Goal: Task Accomplishment & Management: Use online tool/utility

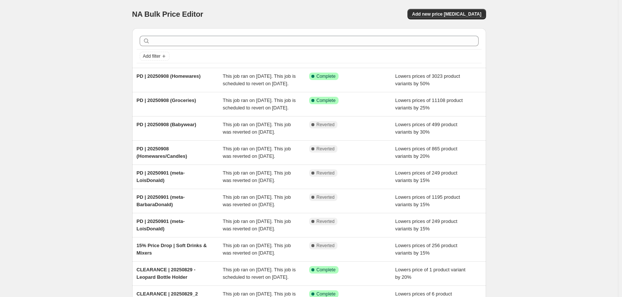
click at [614, 134] on div "NA Bulk Price Editor. This page is ready NA Bulk Price Editor Add new price cha…" at bounding box center [309, 191] width 618 height 383
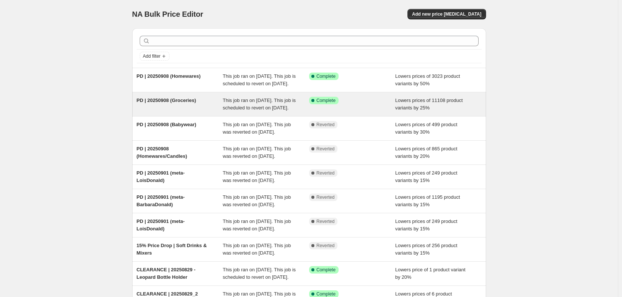
click at [201, 112] on div "PD | 20250908 (Groceries)" at bounding box center [180, 104] width 86 height 15
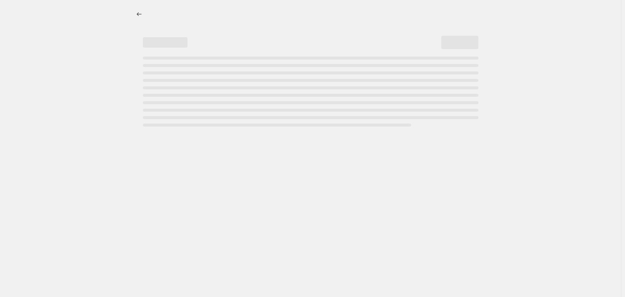
select select "percentage"
select select "tag"
select select "not_equal"
select select "tag"
select select "not_equal"
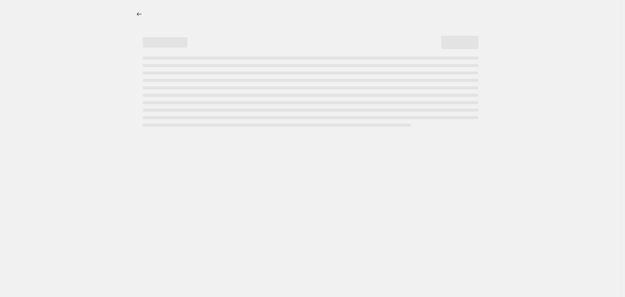
select select "tag"
select select "not_equal"
select select "tag"
select select "not_equal"
select select "tag"
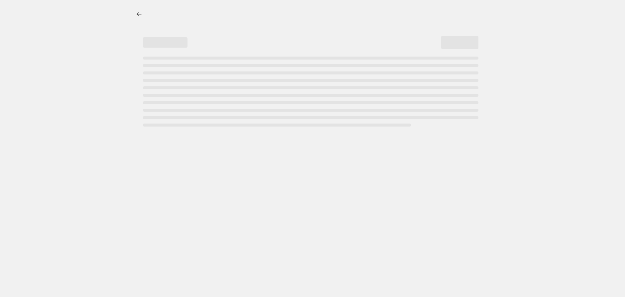
select select "not_equal"
select select "tag"
select select "not_equal"
select select "tag"
select select "not_equal"
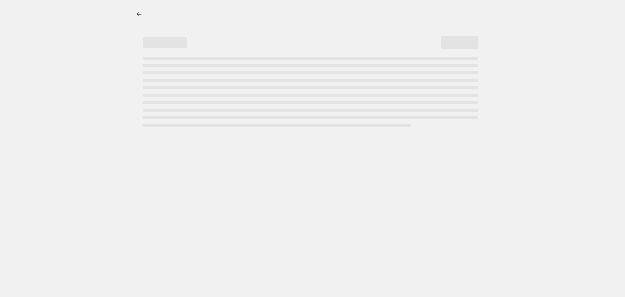
select select "tag"
select select "not_equal"
select select "tag"
select select "not_equal"
select select "tag"
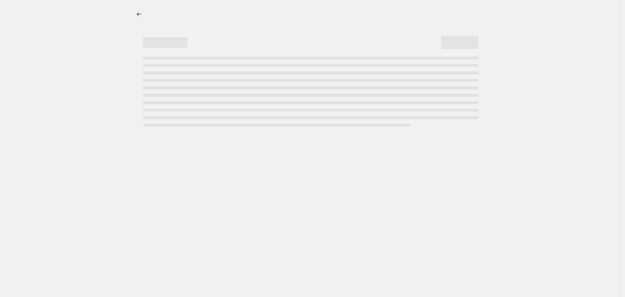
select select "not_equal"
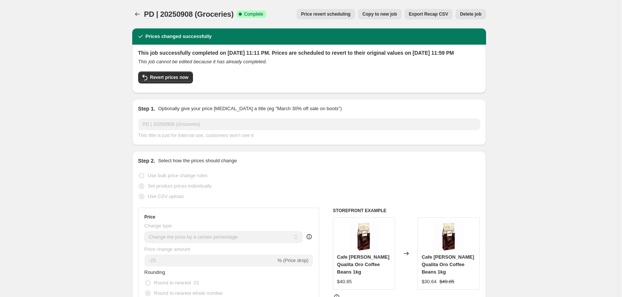
click at [394, 16] on span "Copy to new job" at bounding box center [379, 14] width 35 height 6
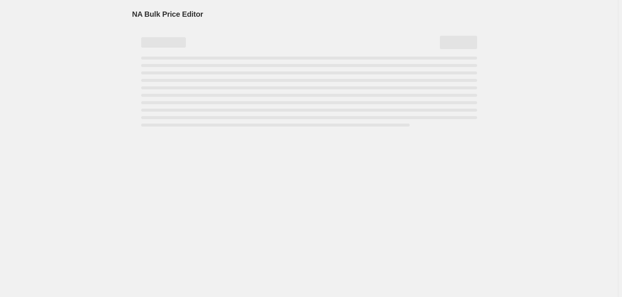
select select "percentage"
select select "tag"
select select "not_equal"
select select "tag"
select select "not_equal"
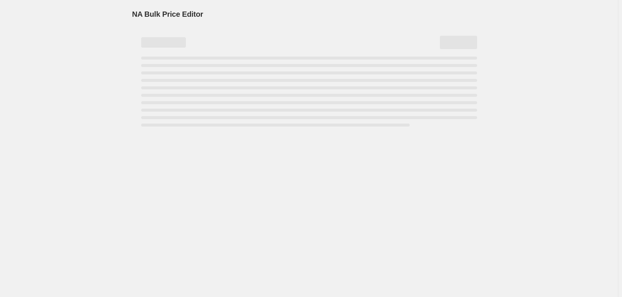
select select "tag"
select select "not_equal"
select select "tag"
select select "not_equal"
select select "tag"
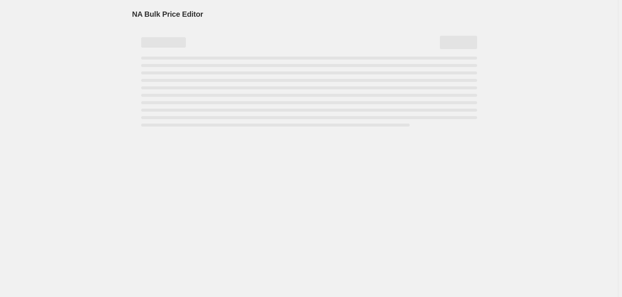
select select "not_equal"
select select "tag"
select select "not_equal"
select select "tag"
select select "not_equal"
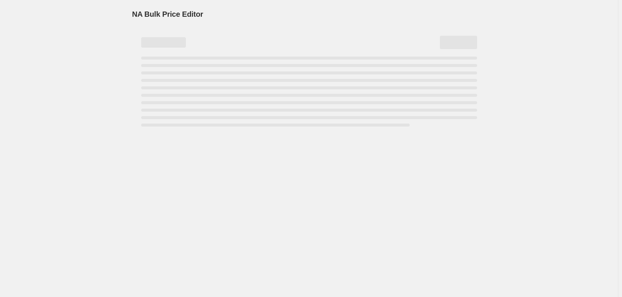
select select "tag"
select select "not_equal"
select select "tag"
select select "not_equal"
select select "tag"
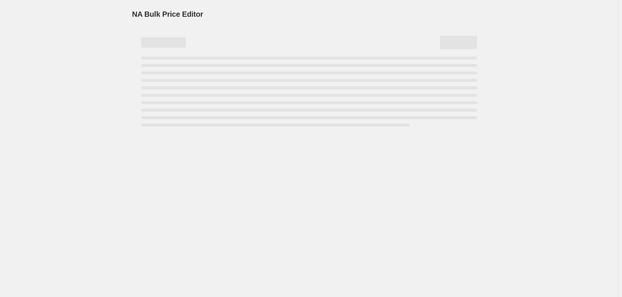
select select "not_equal"
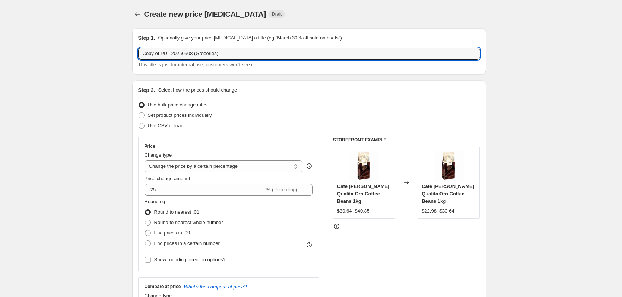
drag, startPoint x: 161, startPoint y: 55, endPoint x: 60, endPoint y: 58, distance: 101.7
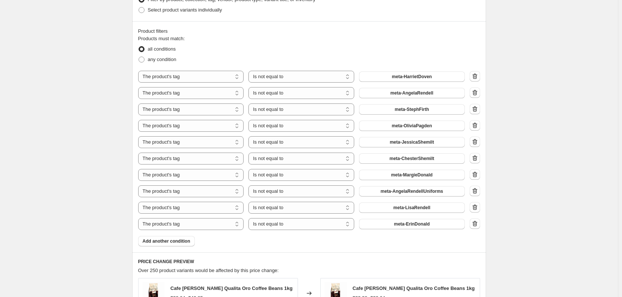
scroll to position [447, 0]
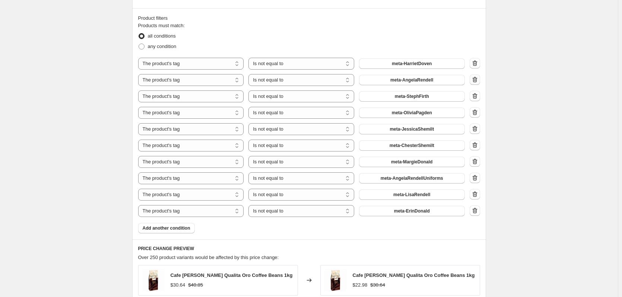
type input "PD | 20250908 (Groceries)"
click at [477, 80] on icon "button" at bounding box center [474, 79] width 7 height 7
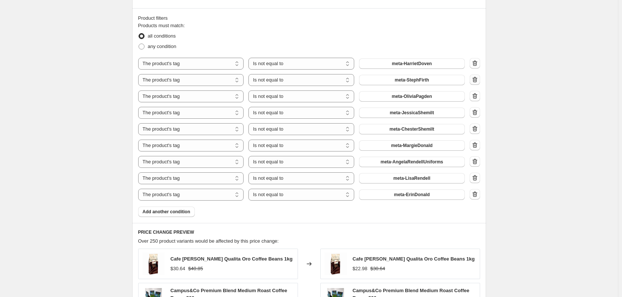
click at [475, 81] on icon "button" at bounding box center [475, 80] width 1 height 2
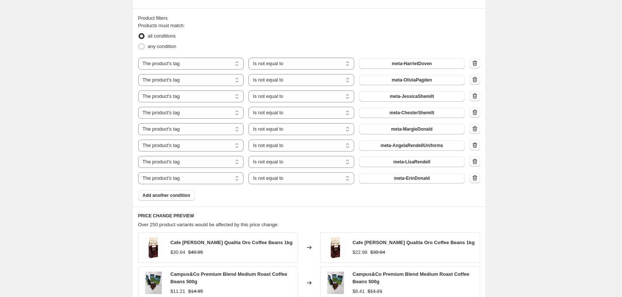
click at [475, 81] on icon "button" at bounding box center [475, 80] width 1 height 2
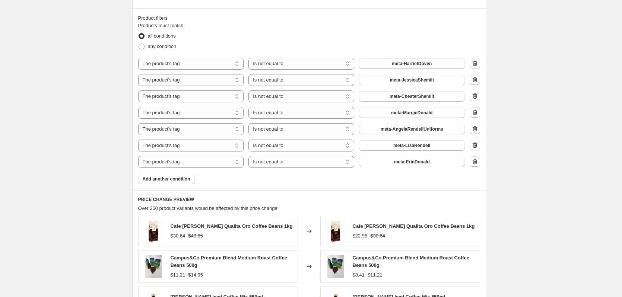
click at [475, 81] on icon "button" at bounding box center [475, 80] width 1 height 2
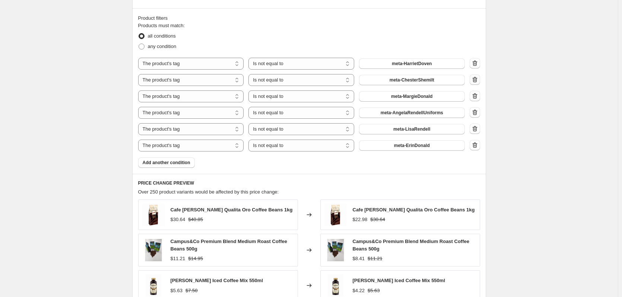
click at [476, 81] on icon "button" at bounding box center [474, 79] width 7 height 7
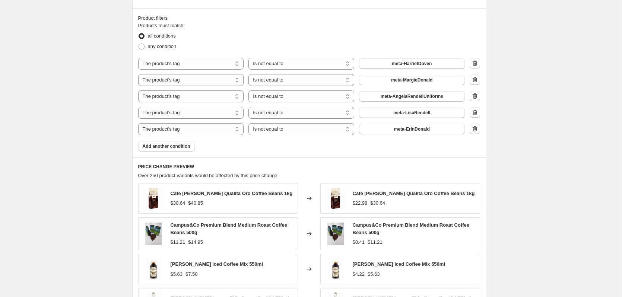
click at [474, 81] on icon "button" at bounding box center [473, 80] width 1 height 2
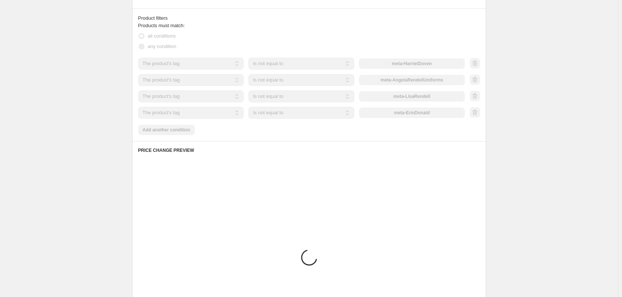
click at [476, 81] on div at bounding box center [474, 79] width 10 height 11
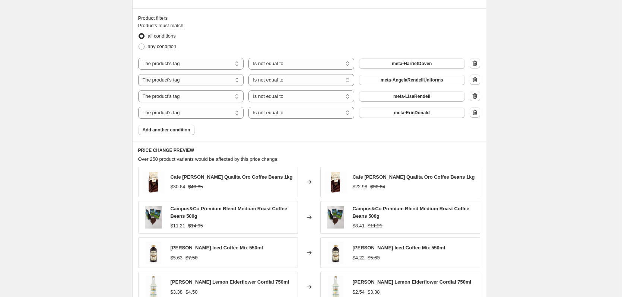
click at [474, 81] on icon "button" at bounding box center [473, 80] width 1 height 2
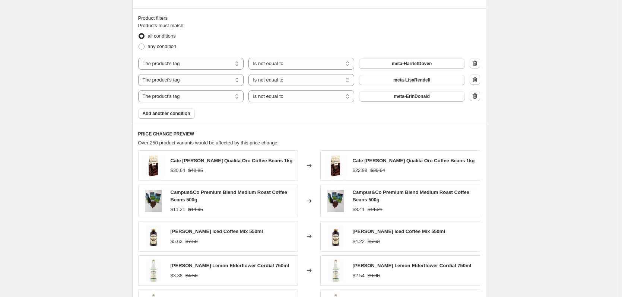
click at [474, 81] on icon "button" at bounding box center [473, 80] width 1 height 2
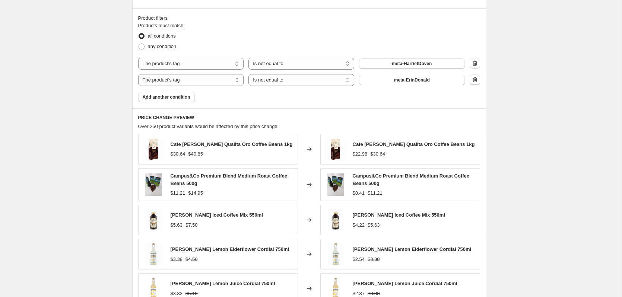
click at [474, 81] on icon "button" at bounding box center [473, 80] width 1 height 2
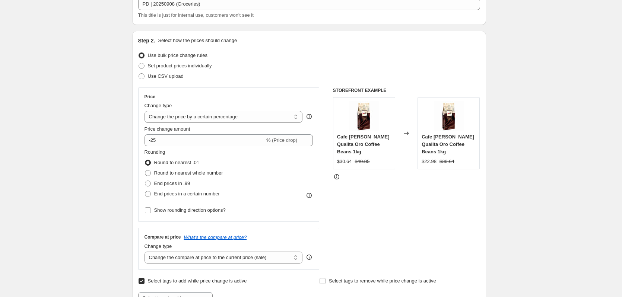
scroll to position [0, 0]
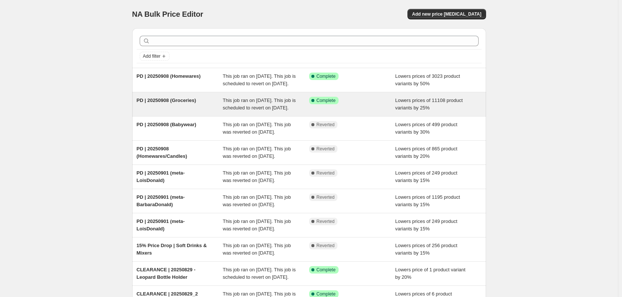
click at [238, 107] on span "This job ran on [DATE]. This job is scheduled to revert on [DATE]." at bounding box center [259, 104] width 73 height 13
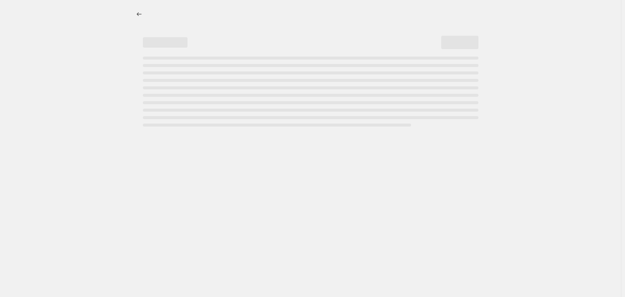
select select "percentage"
select select "tag"
select select "not_equal"
select select "tag"
select select "not_equal"
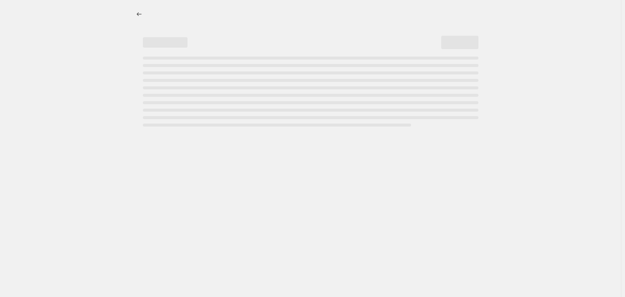
select select "tag"
select select "not_equal"
select select "tag"
select select "not_equal"
select select "tag"
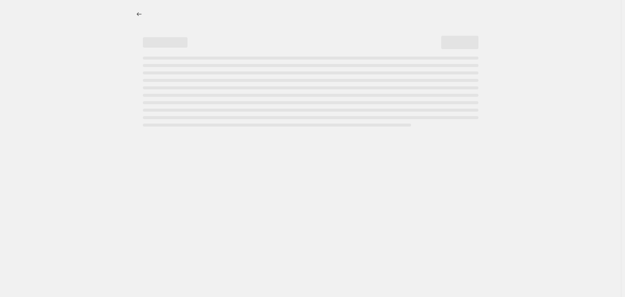
select select "not_equal"
select select "tag"
select select "not_equal"
select select "tag"
select select "not_equal"
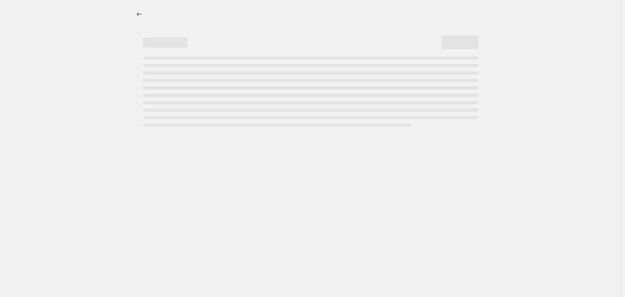
select select "tag"
select select "not_equal"
select select "tag"
select select "not_equal"
select select "tag"
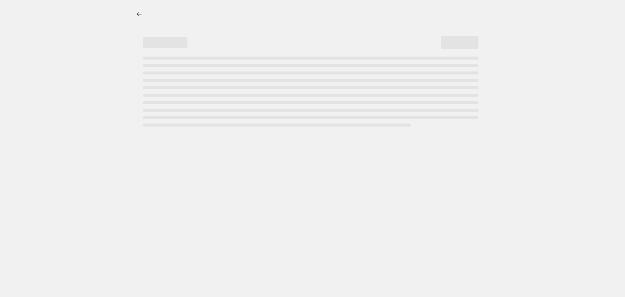
select select "not_equal"
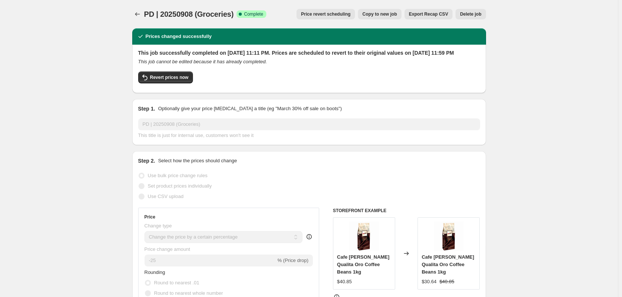
click at [387, 15] on span "Copy to new job" at bounding box center [379, 14] width 35 height 6
select select "percentage"
select select "tag"
select select "not_equal"
select select "tag"
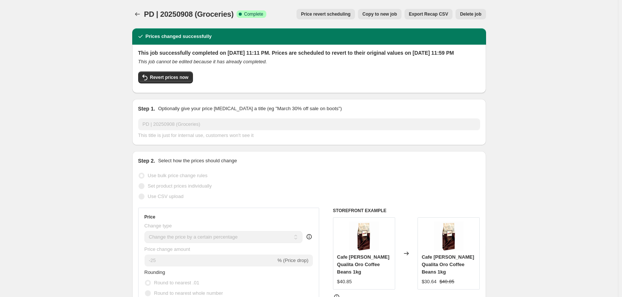
select select "not_equal"
select select "tag"
select select "not_equal"
select select "tag"
select select "not_equal"
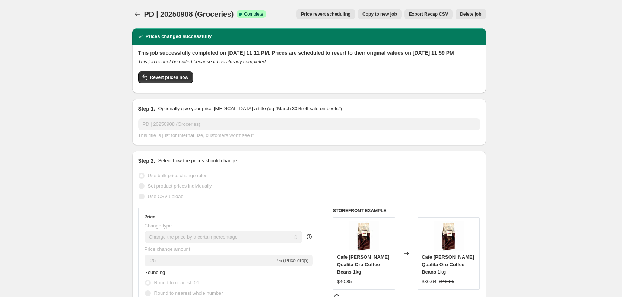
select select "tag"
select select "not_equal"
select select "tag"
select select "not_equal"
select select "tag"
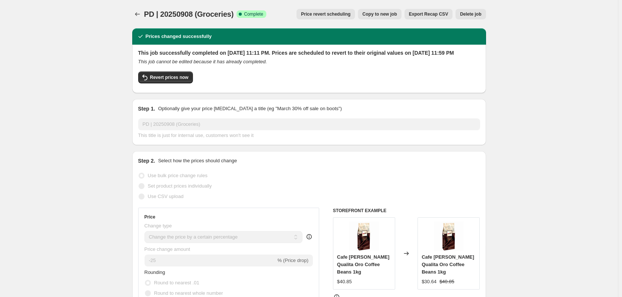
select select "not_equal"
select select "tag"
select select "not_equal"
select select "tag"
select select "not_equal"
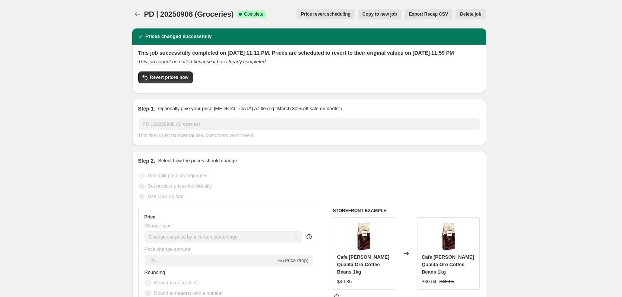
select select "tag"
select select "not_equal"
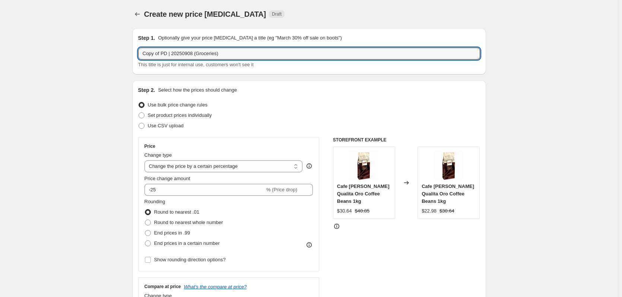
drag, startPoint x: 163, startPoint y: 54, endPoint x: 35, endPoint y: 75, distance: 129.7
type input "PD | 20250908 (Groceries)"
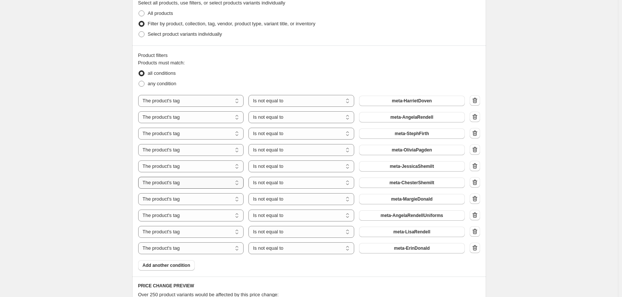
scroll to position [558, 0]
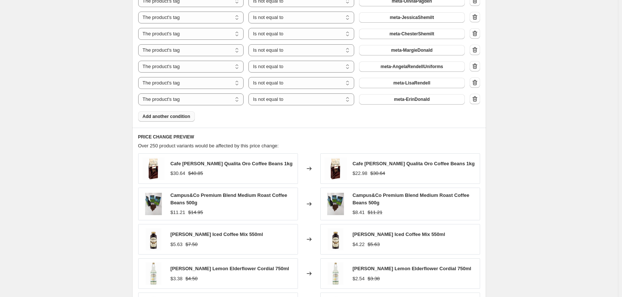
click at [167, 118] on span "Add another condition" at bounding box center [167, 117] width 48 height 6
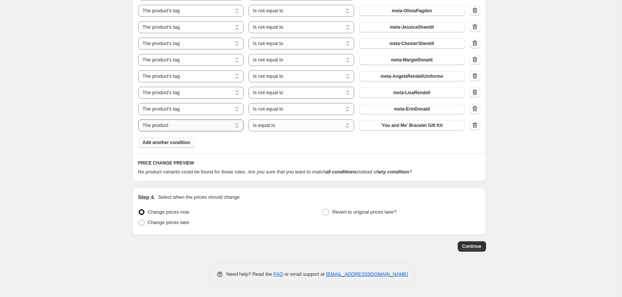
scroll to position [549, 0]
click at [205, 118] on div "The product The product's collection The product's tag The product's vendor The…" at bounding box center [309, 44] width 342 height 176
click at [207, 124] on select "The product The product's collection The product's tag The product's vendor The…" at bounding box center [191, 125] width 106 height 12
select select "tag"
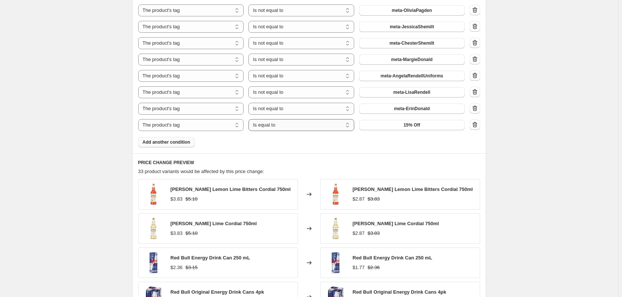
click at [318, 125] on select "Is equal to Is not equal to" at bounding box center [301, 125] width 106 height 12
select select "not_equal"
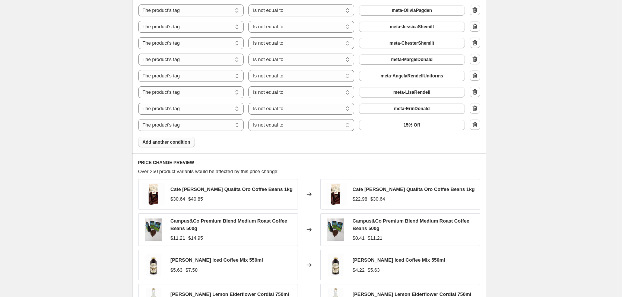
click at [447, 127] on button "15% Off" at bounding box center [412, 125] width 106 height 10
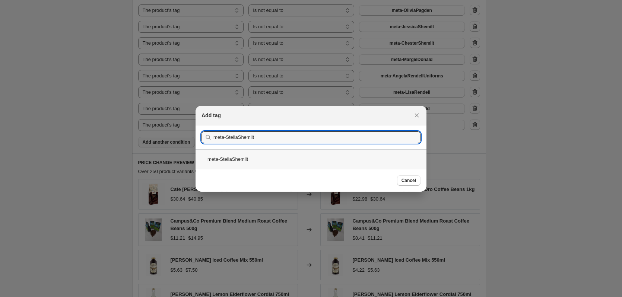
type input "meta-StellaShemilt"
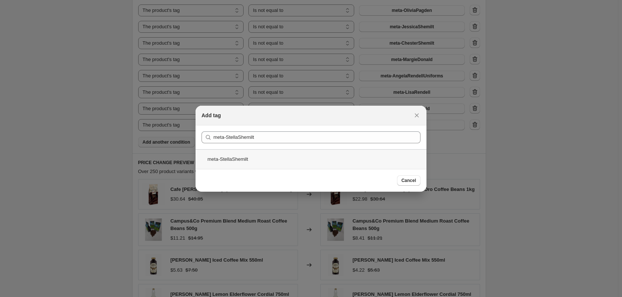
click at [239, 153] on div "meta-StellaShemilt" at bounding box center [310, 159] width 231 height 20
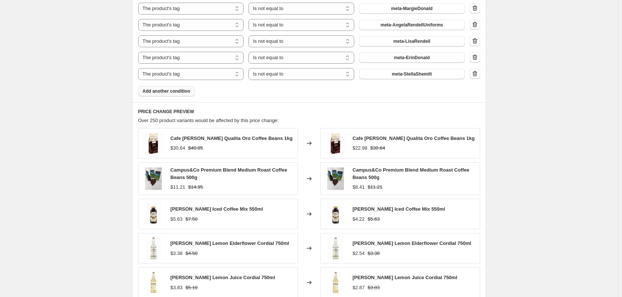
scroll to position [735, 0]
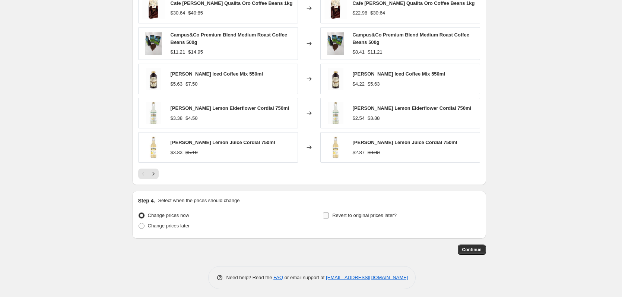
click at [361, 214] on span "Revert to original prices later?" at bounding box center [364, 216] width 64 height 6
click at [329, 214] on input "Revert to original prices later?" at bounding box center [326, 216] width 6 height 6
checkbox input "true"
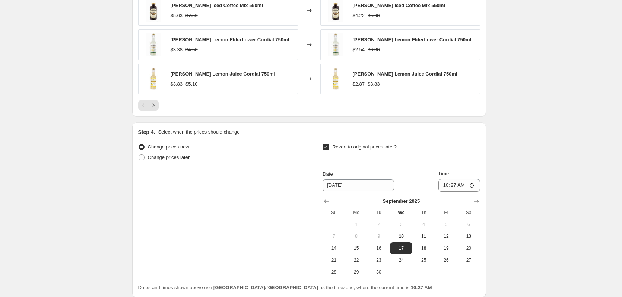
scroll to position [866, 0]
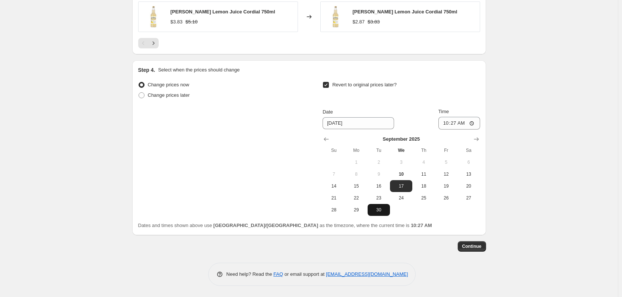
click at [383, 208] on span "30" at bounding box center [378, 210] width 16 height 6
type input "9/30/2025"
click at [471, 124] on input "10:27" at bounding box center [459, 123] width 42 height 13
type input "23:59"
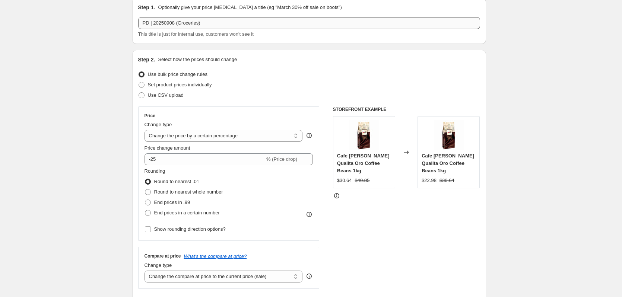
scroll to position [0, 0]
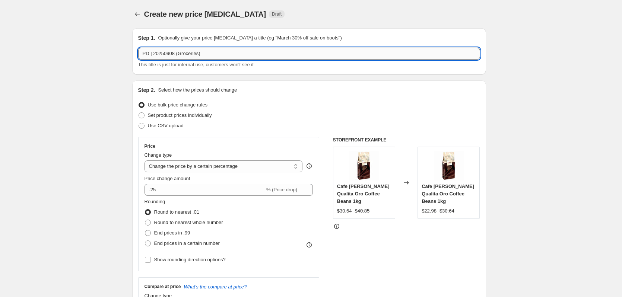
click at [151, 55] on input "PD | 20250908 (Groceries)" at bounding box center [309, 54] width 342 height 12
type input "PD Updated | 20250908 (Groceries)"
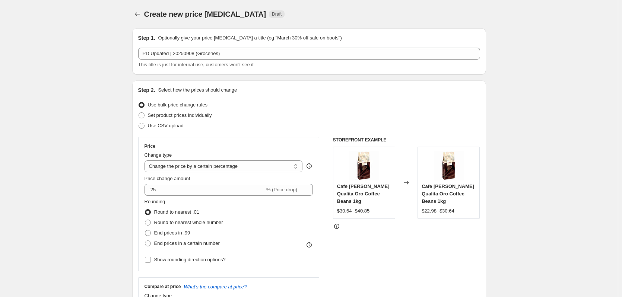
drag, startPoint x: 113, startPoint y: 155, endPoint x: 108, endPoint y: 158, distance: 6.2
click at [139, 11] on icon "Price change jobs" at bounding box center [137, 13] width 7 height 7
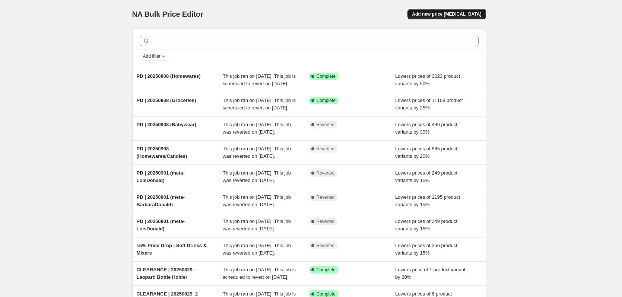
click at [465, 9] on button "Add new price [MEDICAL_DATA]" at bounding box center [446, 14] width 78 height 10
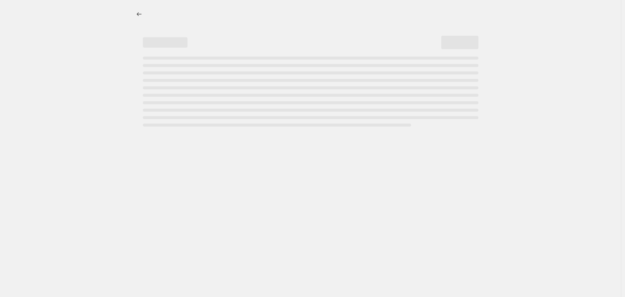
select select "percentage"
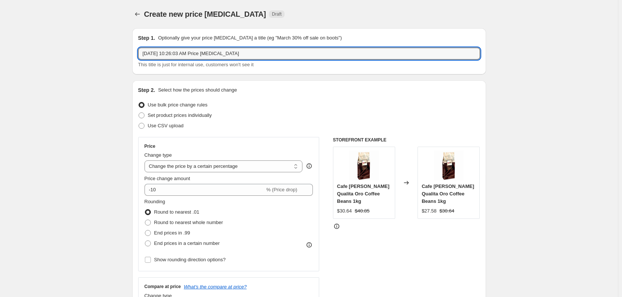
drag, startPoint x: 262, startPoint y: 52, endPoint x: -25, endPoint y: 76, distance: 288.7
click at [0, 76] on html "Home Settings Plans Skip to content Create new price change job. This page is r…" at bounding box center [311, 148] width 622 height 297
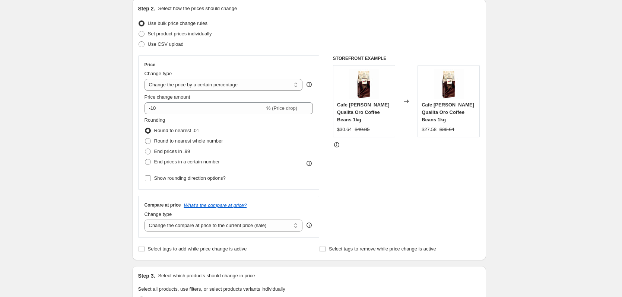
scroll to position [149, 0]
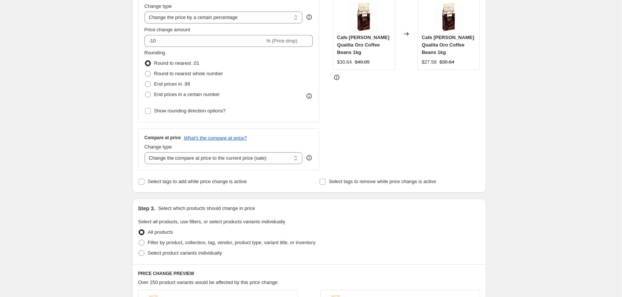
type input "PD Updates | 20250910 (Frigg Pacifiers)"
click at [191, 48] on div "Price Change type Change the price to a certain amount Change the price by a ce…" at bounding box center [228, 55] width 169 height 122
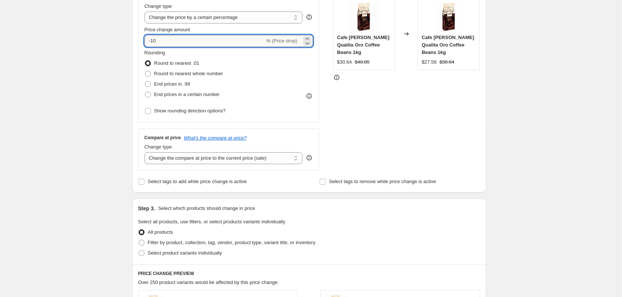
click at [189, 44] on input "-10" at bounding box center [204, 41] width 120 height 12
type input "-1"
type input "-25"
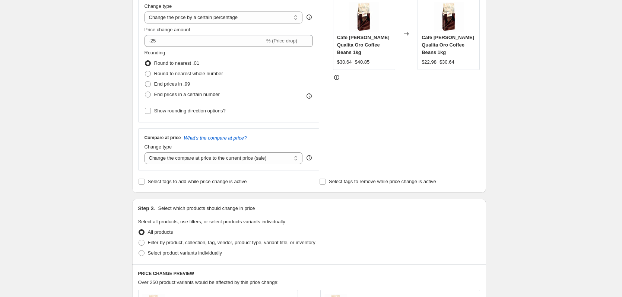
click at [79, 121] on div "Create new price change job. This page is ready Create new price change job Dra…" at bounding box center [309, 224] width 618 height 746
click at [227, 180] on span "Select tags to add while price change is active" at bounding box center [197, 182] width 99 height 6
click at [144, 180] on input "Select tags to add while price change is active" at bounding box center [141, 182] width 6 height 6
checkbox input "true"
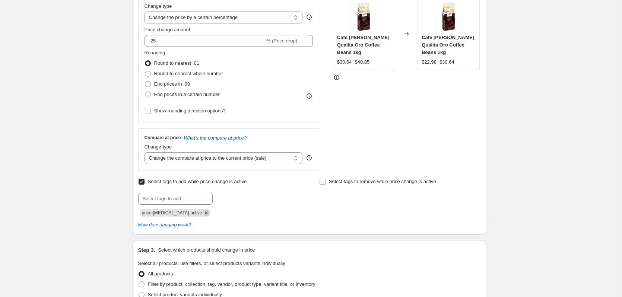
click at [203, 216] on icon "Remove price-change-job-active" at bounding box center [206, 213] width 7 height 7
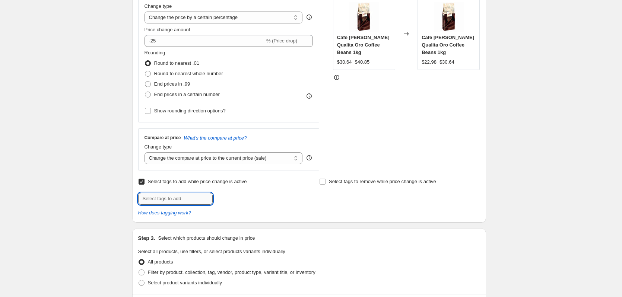
click at [193, 201] on input "text" at bounding box center [175, 199] width 74 height 12
type input "PRICEDROP"
click at [236, 196] on span "PRICEDROP" at bounding box center [242, 197] width 26 height 5
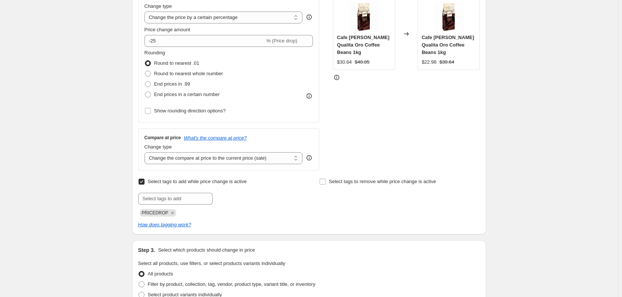
click at [343, 214] on div "Select tags to remove while price change is active" at bounding box center [399, 196] width 160 height 40
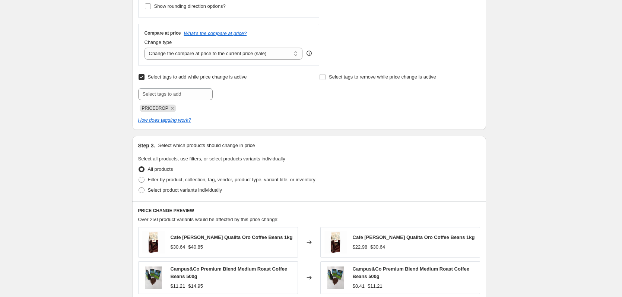
scroll to position [261, 0]
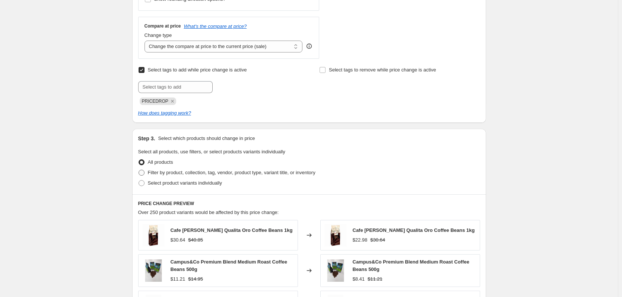
click at [162, 173] on span "Filter by product, collection, tag, vendor, product type, variant title, or inv…" at bounding box center [232, 173] width 168 height 6
click at [139, 170] on input "Filter by product, collection, tag, vendor, product type, variant title, or inv…" at bounding box center [138, 170] width 0 height 0
radio input "true"
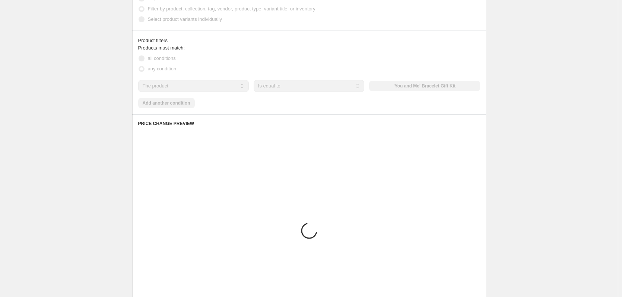
scroll to position [436, 0]
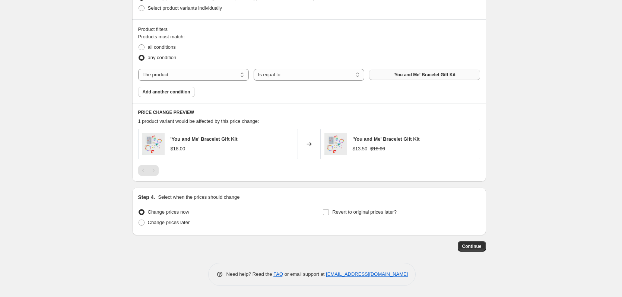
click at [407, 70] on button "'You and Me' Bracelet Gift Kit" at bounding box center [424, 75] width 111 height 10
click at [184, 94] on span "Add another condition" at bounding box center [167, 92] width 48 height 6
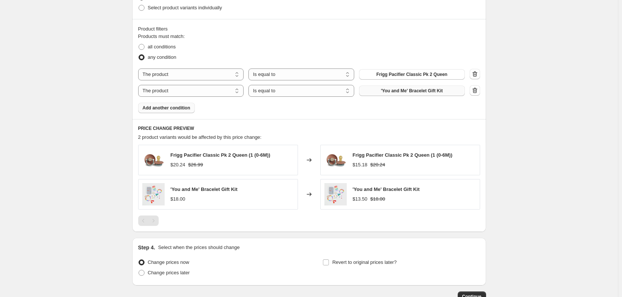
click at [442, 94] on span "'You and Me' Bracelet Gift Kit" at bounding box center [412, 91] width 62 height 6
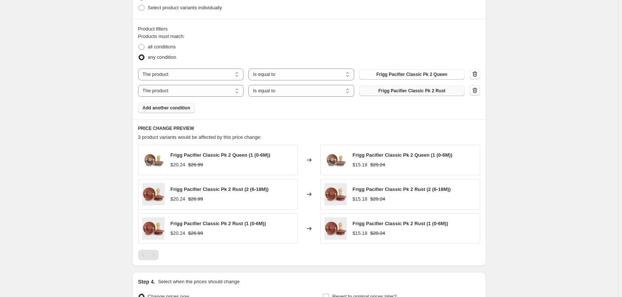
click at [165, 113] on button "Add another condition" at bounding box center [166, 108] width 57 height 10
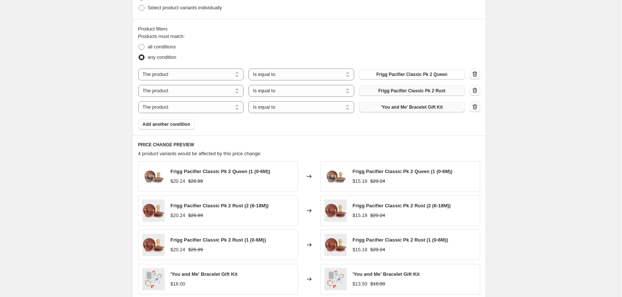
click at [407, 104] on button "'You and Me' Bracelet Gift Kit" at bounding box center [412, 107] width 106 height 10
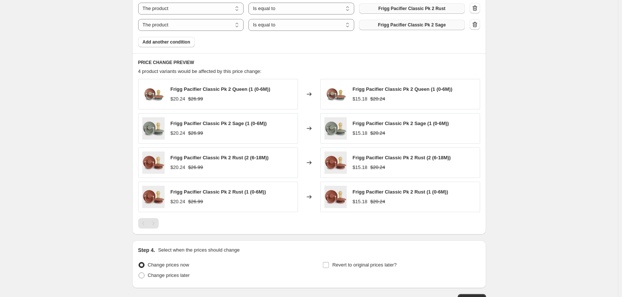
scroll to position [571, 0]
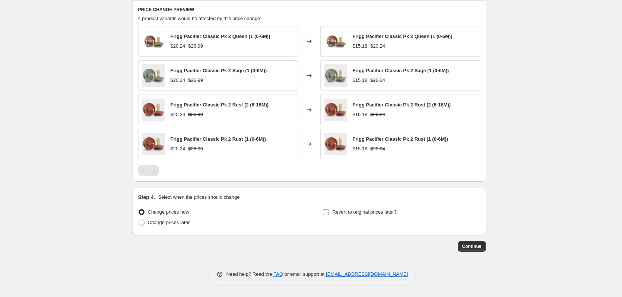
click at [363, 210] on span "Revert to original prices later?" at bounding box center [364, 212] width 64 height 6
click at [329, 210] on input "Revert to original prices later?" at bounding box center [326, 212] width 6 height 6
checkbox input "true"
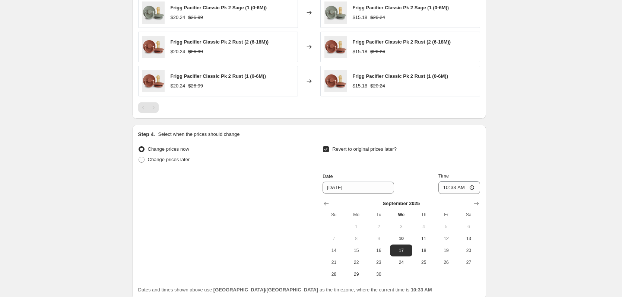
scroll to position [699, 0]
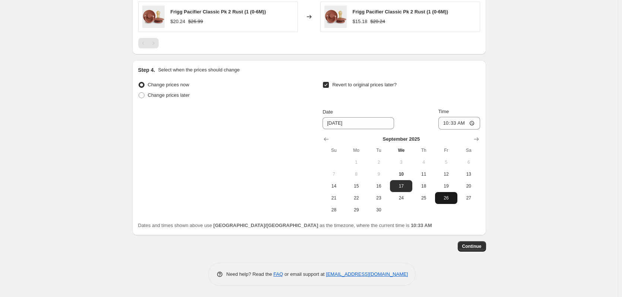
click at [447, 199] on span "26" at bounding box center [446, 198] width 16 height 6
type input "[DATE]"
click at [478, 117] on input "10:33" at bounding box center [459, 123] width 42 height 13
click at [476, 121] on input "10:33" at bounding box center [459, 123] width 42 height 13
type input "23:59"
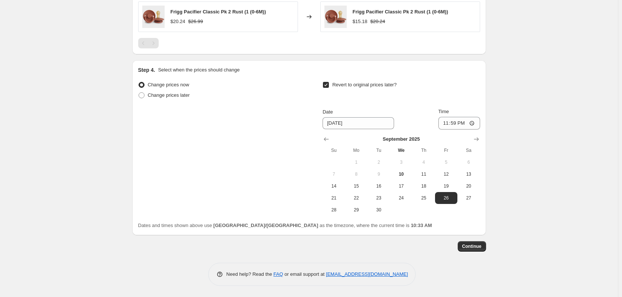
click at [479, 248] on span "Continue" at bounding box center [471, 246] width 19 height 6
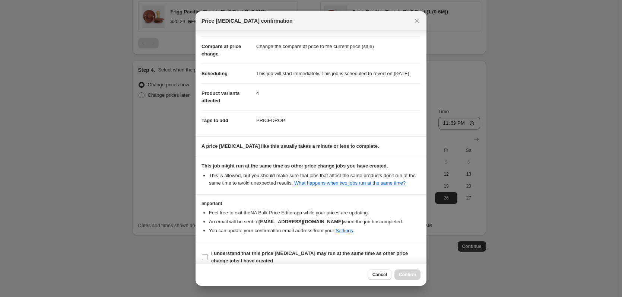
scroll to position [44, 0]
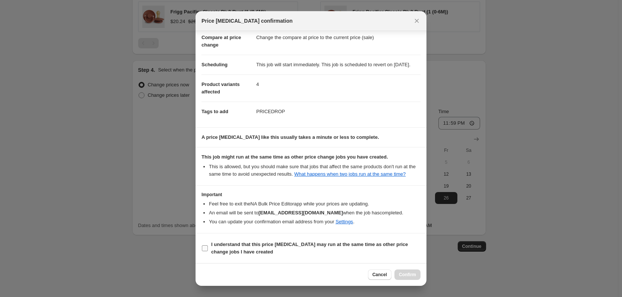
click at [280, 245] on b "I understand that this price change job may run at the same time as other price…" at bounding box center [309, 248] width 197 height 13
click at [208, 245] on input "I understand that this price change job may run at the same time as other price…" at bounding box center [205, 248] width 6 height 6
checkbox input "true"
click at [407, 275] on span "Confirm" at bounding box center [407, 275] width 17 height 6
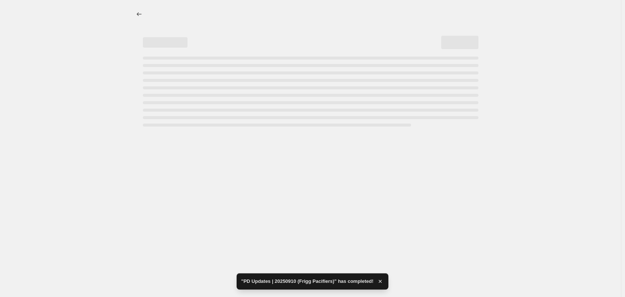
select select "percentage"
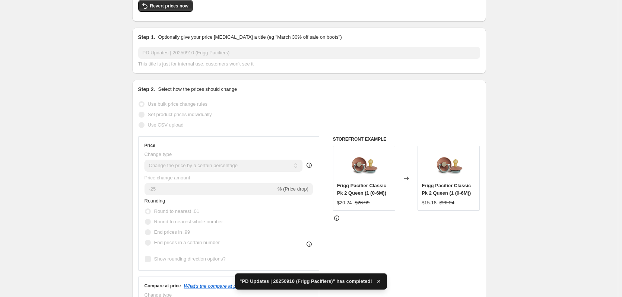
scroll to position [74, 0]
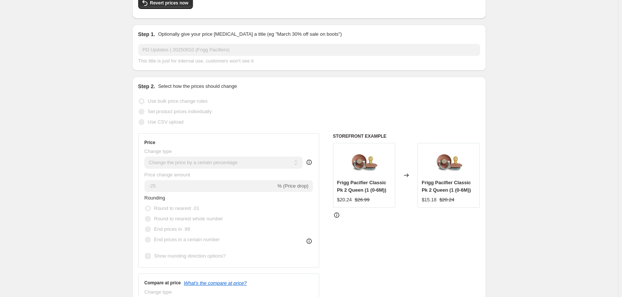
click at [376, 281] on div "STOREFRONT EXAMPLE Frigg Pacifier Classic Pk 2 Queen (1 (0-6M)) $20.24 $26.99 C…" at bounding box center [406, 224] width 147 height 182
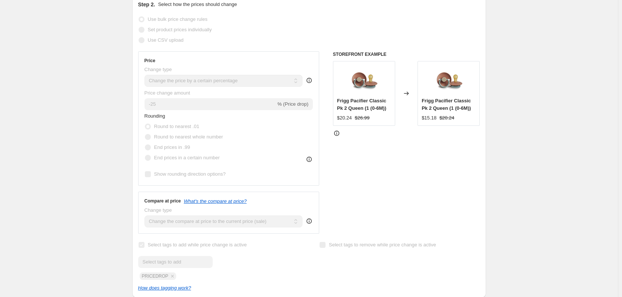
scroll to position [0, 0]
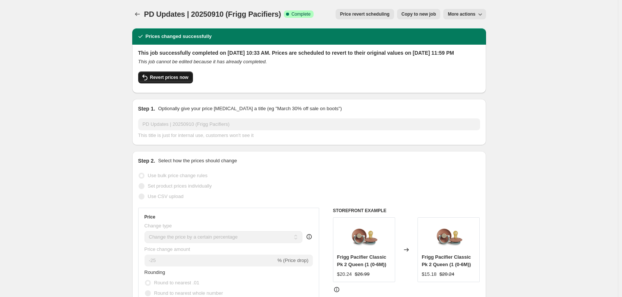
click at [168, 80] on span "Revert prices now" at bounding box center [169, 77] width 38 height 6
checkbox input "false"
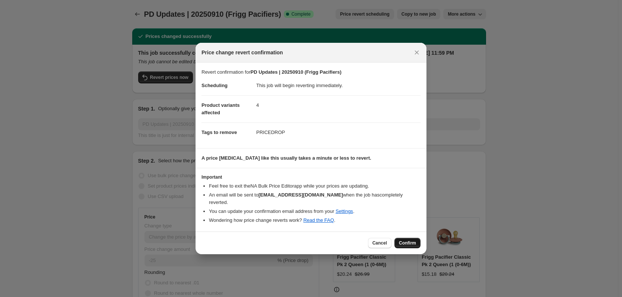
click at [409, 243] on span "Confirm" at bounding box center [407, 243] width 17 height 6
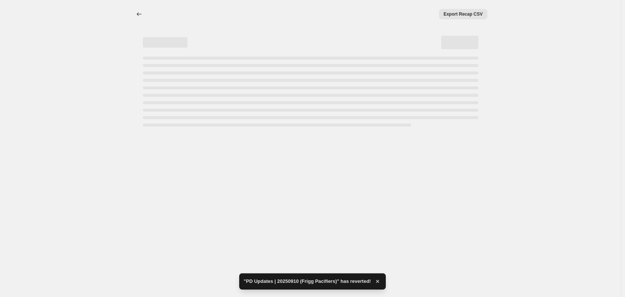
select select "percentage"
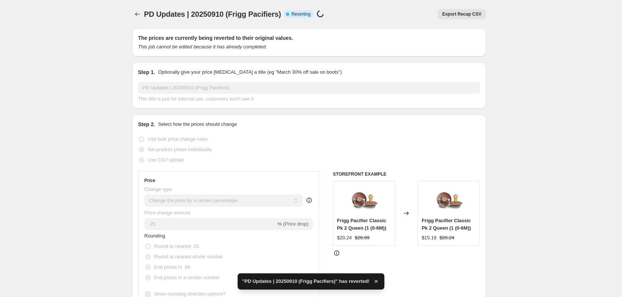
checkbox input "true"
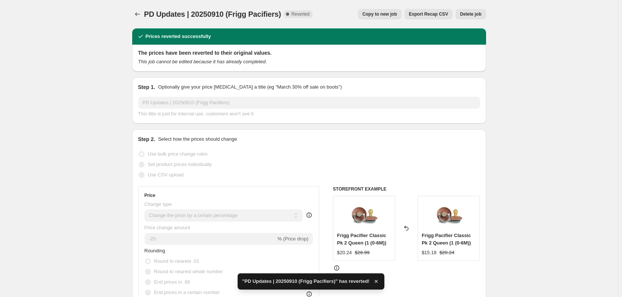
click at [396, 15] on span "Copy to new job" at bounding box center [379, 14] width 35 height 6
select select "percentage"
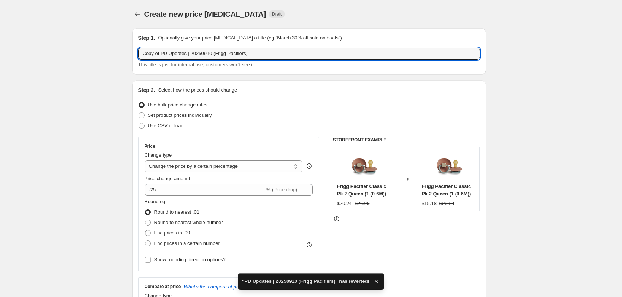
drag, startPoint x: 162, startPoint y: 55, endPoint x: -25, endPoint y: 76, distance: 188.4
click at [0, 76] on html "Home Settings Plans Skip to content Create new price change job. This page is r…" at bounding box center [311, 148] width 622 height 297
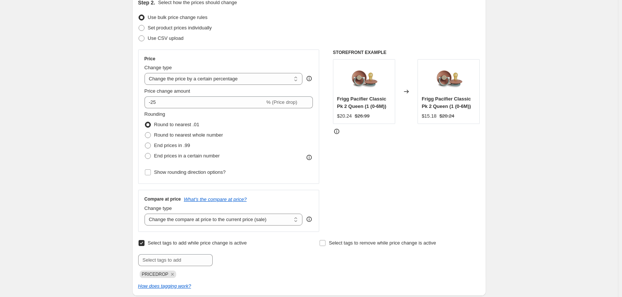
scroll to position [74, 0]
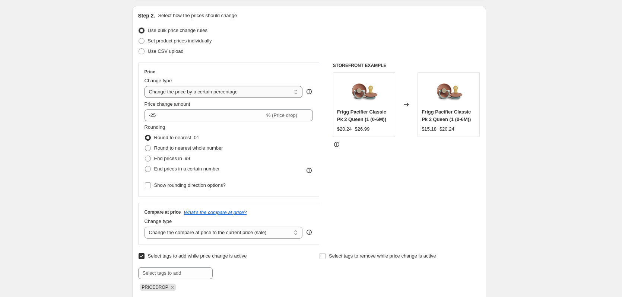
type input "PD Updates | 20250910 (Frigg Pacifiers)"
click at [191, 87] on select "Change the price to a certain amount Change the price by a certain amount Chang…" at bounding box center [223, 92] width 158 height 12
select select "to"
click at [146, 86] on select "Change the price to a certain amount Change the price by a certain amount Chang…" at bounding box center [223, 92] width 158 height 12
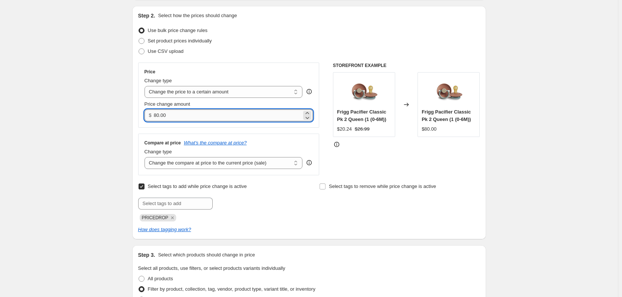
click at [174, 115] on input "80.00" at bounding box center [228, 115] width 148 height 12
type input "8"
click at [177, 117] on input "Price change amount" at bounding box center [228, 115] width 148 height 12
type input "0.00"
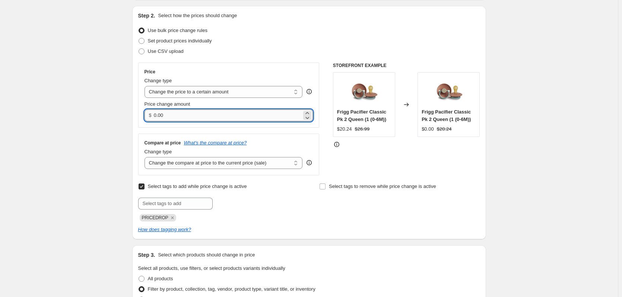
click at [175, 112] on input "0.00" at bounding box center [228, 115] width 148 height 12
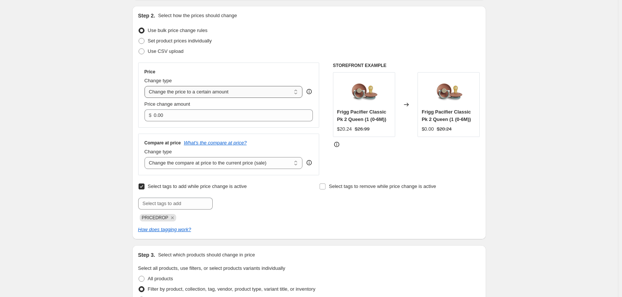
click at [220, 92] on select "Change the price to a certain amount Change the price by a certain amount Chang…" at bounding box center [223, 92] width 158 height 12
select select "by"
click at [146, 86] on select "Change the price to a certain amount Change the price by a certain amount Chang…" at bounding box center [223, 92] width 158 height 12
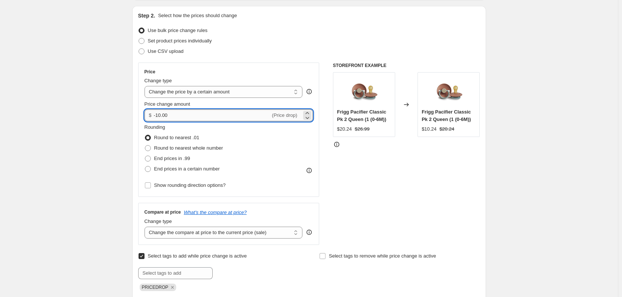
click at [191, 115] on input "-10.00" at bounding box center [212, 115] width 117 height 12
type input "-1"
type input "-6.75"
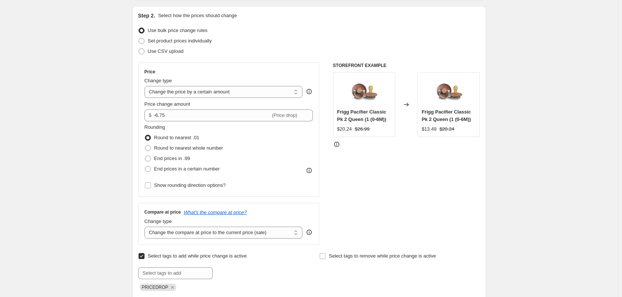
click at [439, 207] on div "STOREFRONT EXAMPLE Frigg Pacifier Classic Pk 2 Queen (1 (0-6M)) $20.24 $26.99 C…" at bounding box center [406, 154] width 147 height 182
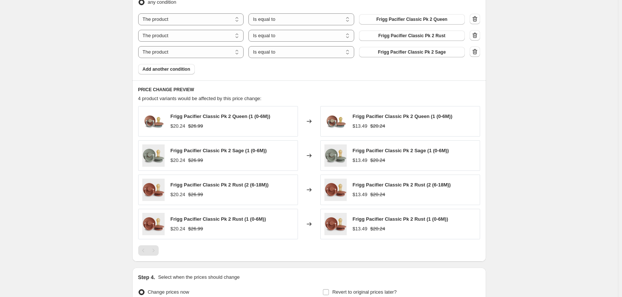
scroll to position [558, 0]
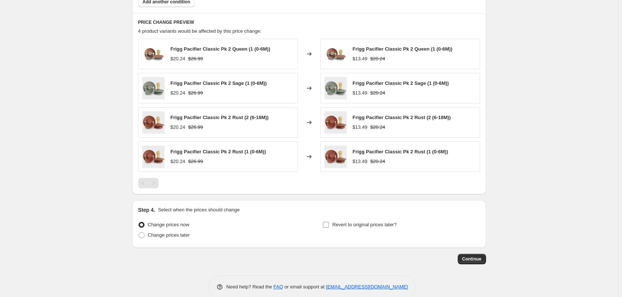
click at [378, 227] on span "Revert to original prices later?" at bounding box center [364, 225] width 64 height 6
click at [329, 227] on input "Revert to original prices later?" at bounding box center [326, 225] width 6 height 6
checkbox input "true"
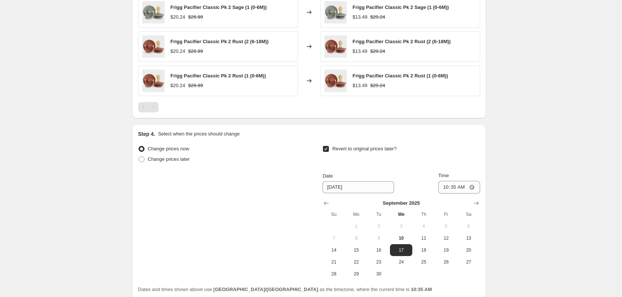
scroll to position [699, 0]
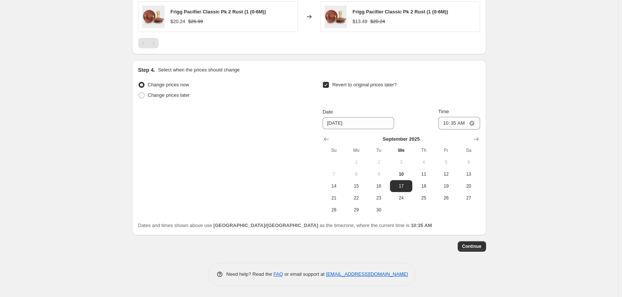
drag, startPoint x: 449, startPoint y: 200, endPoint x: 478, endPoint y: 148, distance: 59.7
click at [449, 200] on span "26" at bounding box center [446, 198] width 16 height 6
type input "[DATE]"
click at [473, 120] on input "10:35" at bounding box center [459, 123] width 42 height 13
type input "23:59"
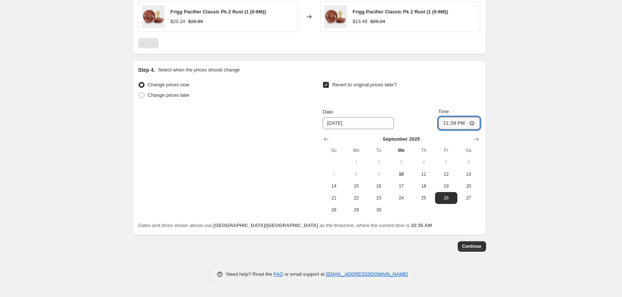
click at [475, 249] on span "Continue" at bounding box center [471, 246] width 19 height 6
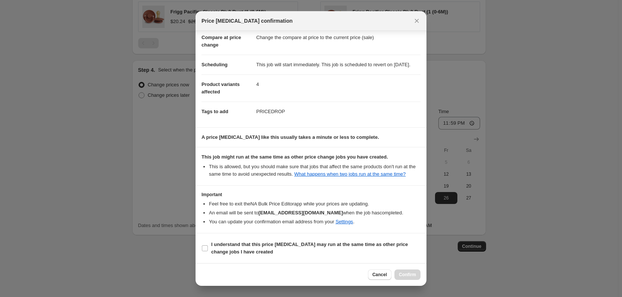
scroll to position [44, 0]
click at [262, 255] on label "I understand that this price change job may run at the same time as other price…" at bounding box center [310, 248] width 219 height 18
click at [208, 251] on input "I understand that this price change job may run at the same time as other price…" at bounding box center [205, 248] width 6 height 6
checkbox input "true"
click at [410, 276] on span "Confirm" at bounding box center [407, 275] width 17 height 6
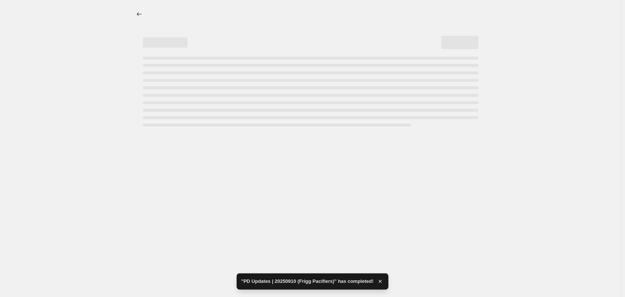
select select "by"
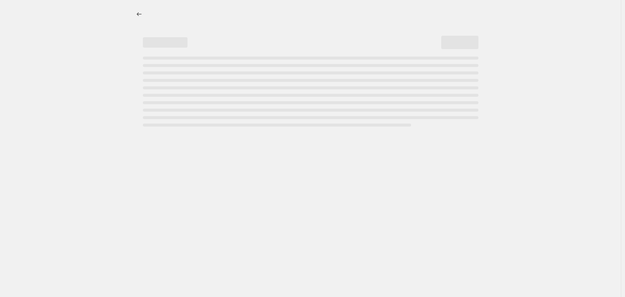
select select "percentage"
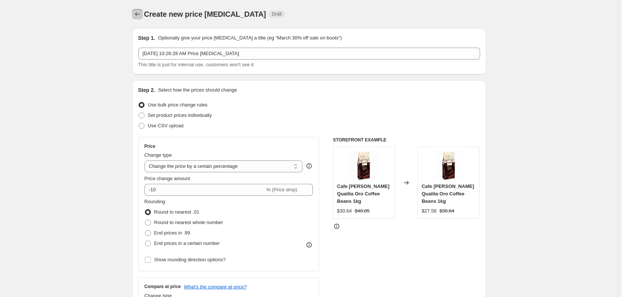
click at [137, 11] on icon "Price change jobs" at bounding box center [137, 13] width 7 height 7
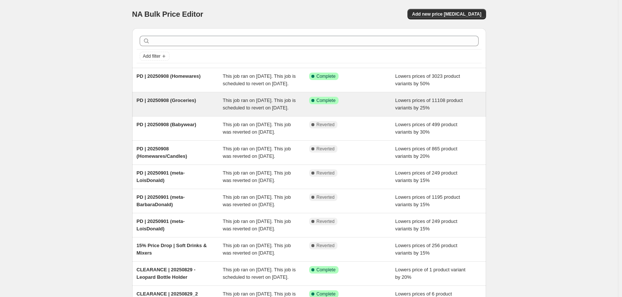
click at [228, 107] on span "This job ran on [DATE]. This job is scheduled to revert on [DATE]." at bounding box center [259, 104] width 73 height 13
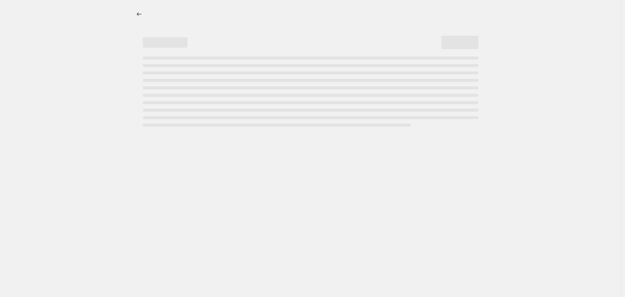
select select "percentage"
select select "tag"
select select "not_equal"
select select "tag"
select select "not_equal"
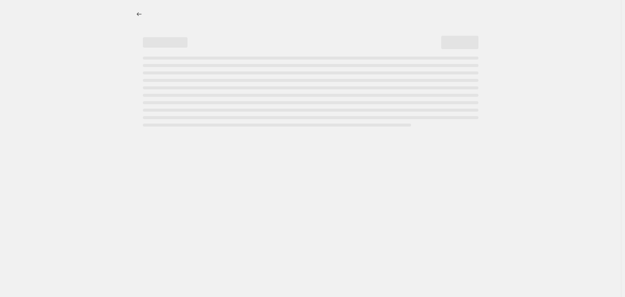
select select "tag"
select select "not_equal"
select select "tag"
select select "not_equal"
select select "tag"
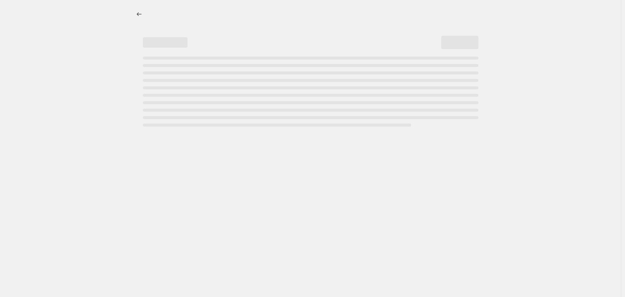
select select "not_equal"
select select "tag"
select select "not_equal"
select select "tag"
select select "not_equal"
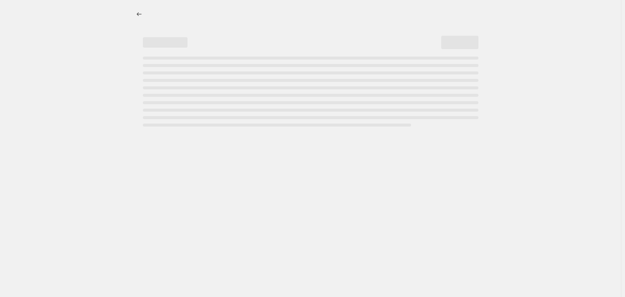
select select "tag"
select select "not_equal"
select select "tag"
select select "not_equal"
select select "tag"
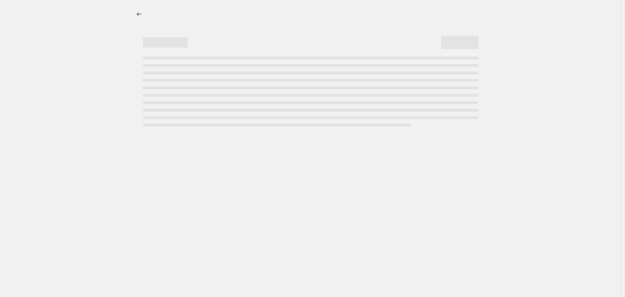
select select "not_equal"
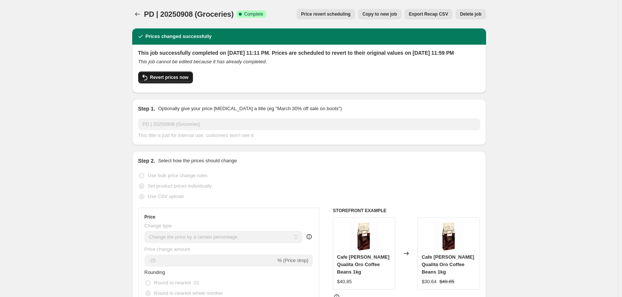
click at [144, 82] on icon "button" at bounding box center [144, 77] width 9 height 9
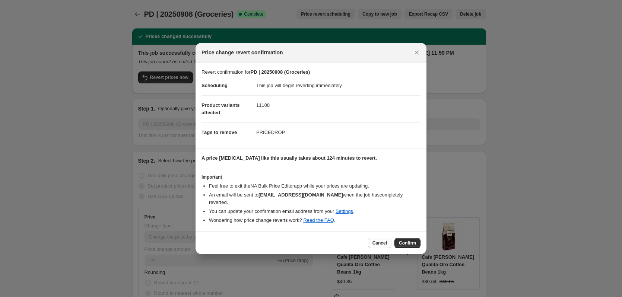
click at [377, 242] on span "Cancel" at bounding box center [379, 243] width 15 height 6
checkbox input "true"
